Goal: Navigation & Orientation: Find specific page/section

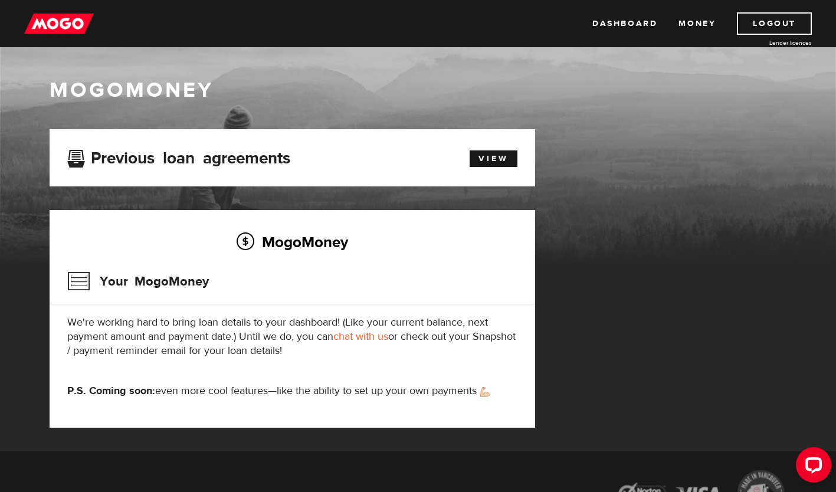
click at [692, 31] on link "Money" at bounding box center [697, 23] width 37 height 22
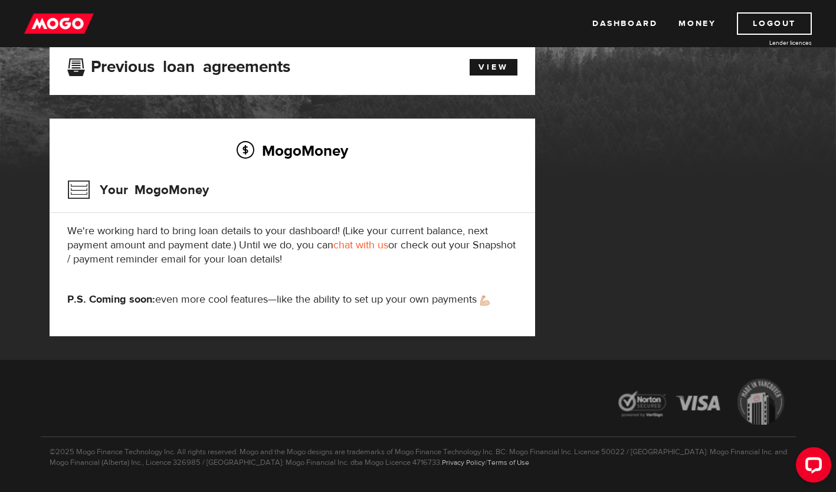
scroll to position [125, 0]
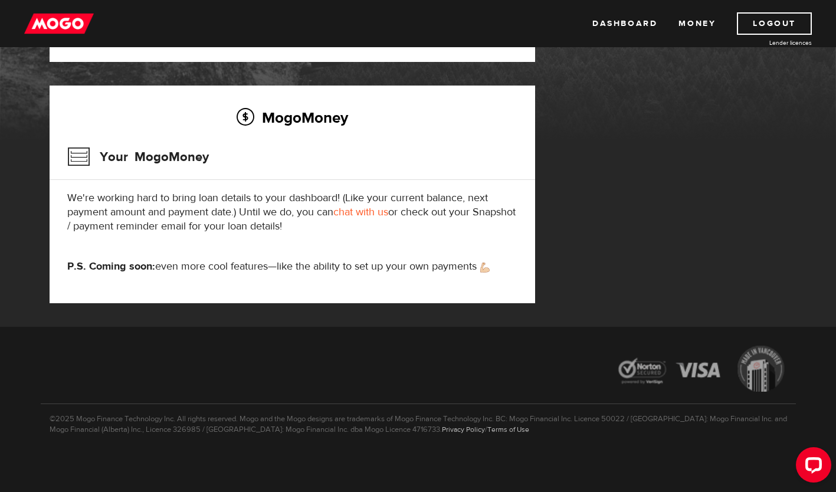
click at [621, 28] on link "Dashboard" at bounding box center [625, 23] width 65 height 22
